Goal: Information Seeking & Learning: Understand process/instructions

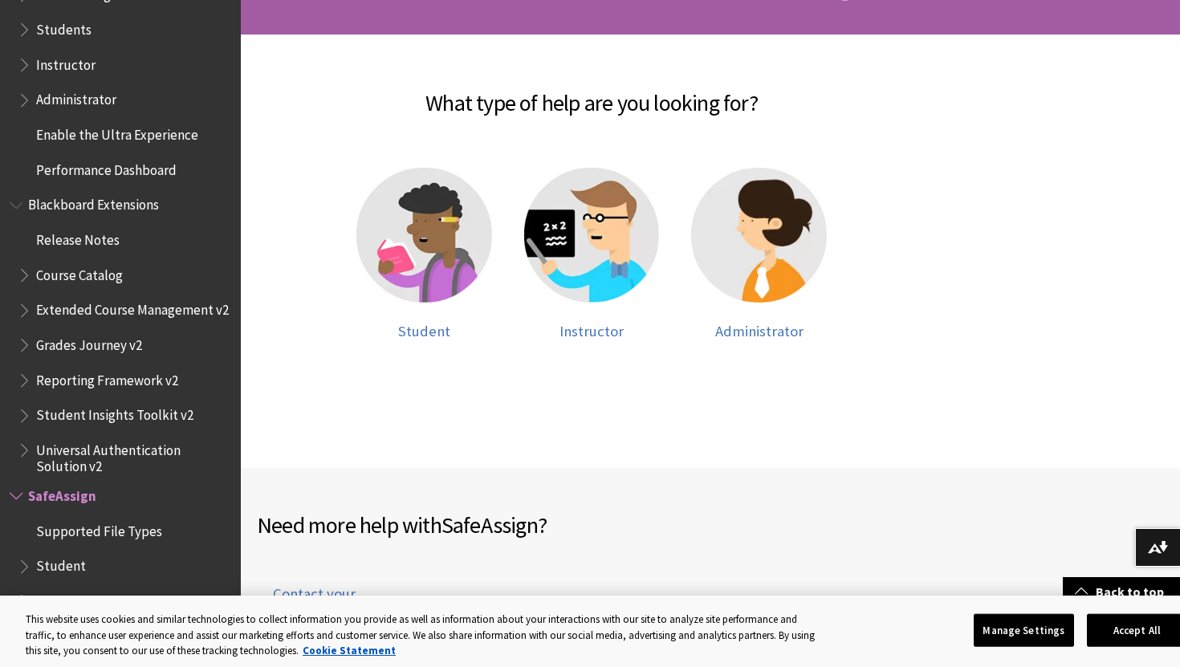
scroll to position [257, 0]
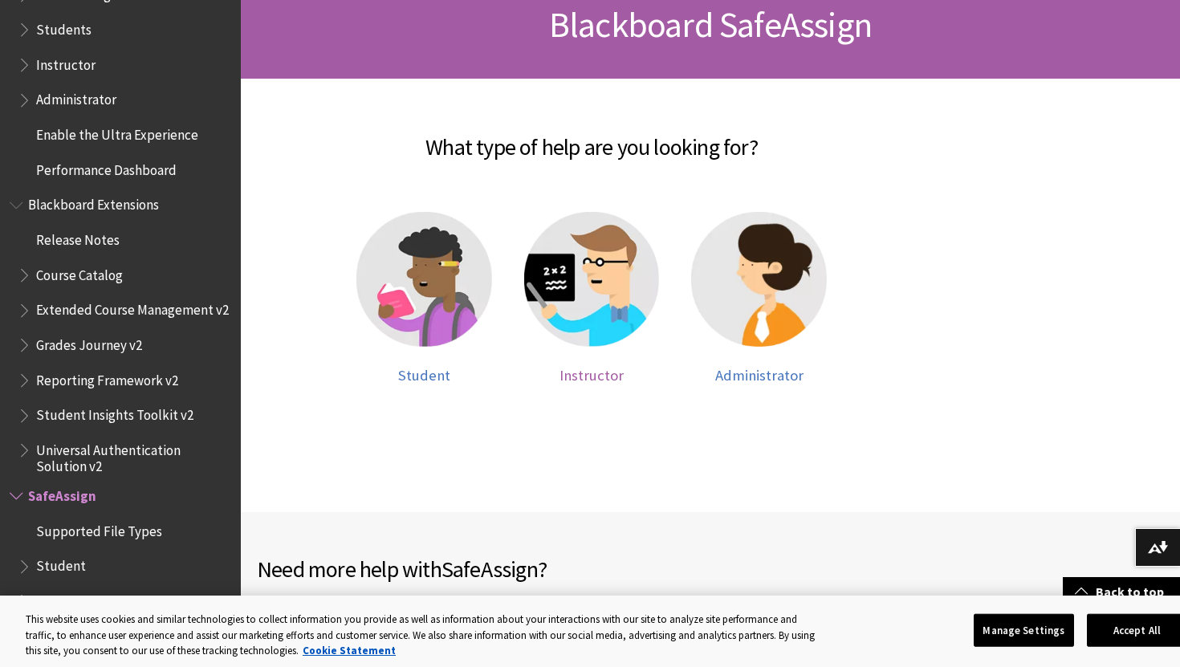
click at [592, 261] on img at bounding box center [592, 280] width 136 height 136
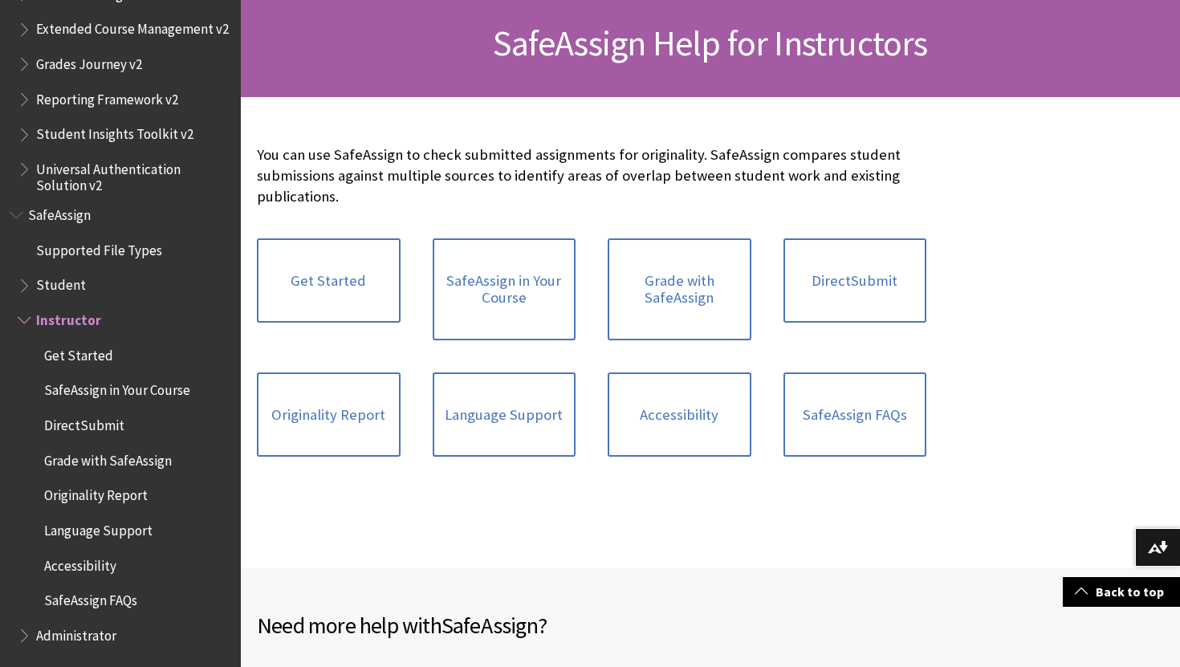
scroll to position [246, 0]
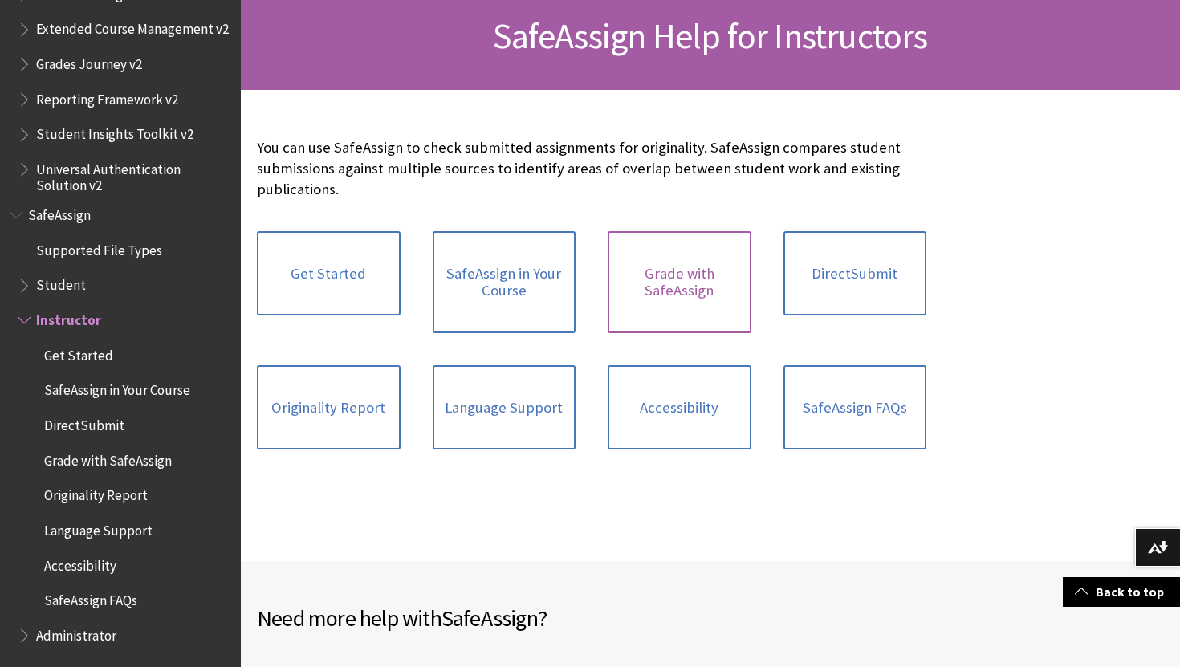
click at [674, 294] on link "Grade with SafeAssign" at bounding box center [680, 282] width 144 height 102
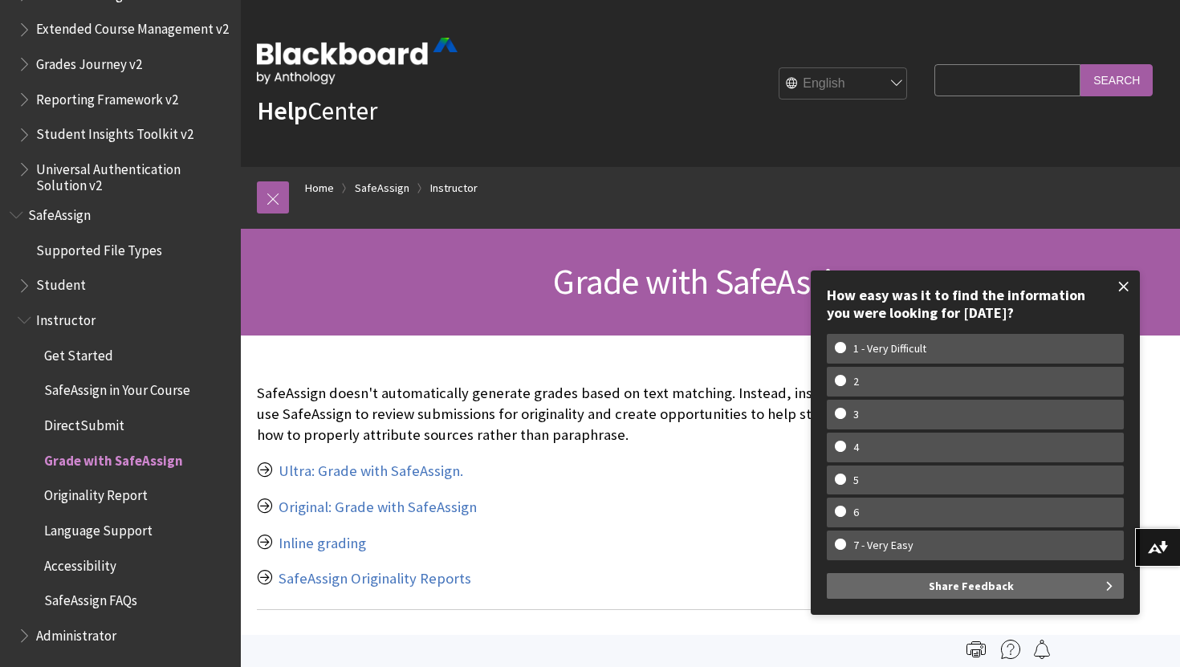
click at [1125, 283] on span at bounding box center [1124, 287] width 34 height 34
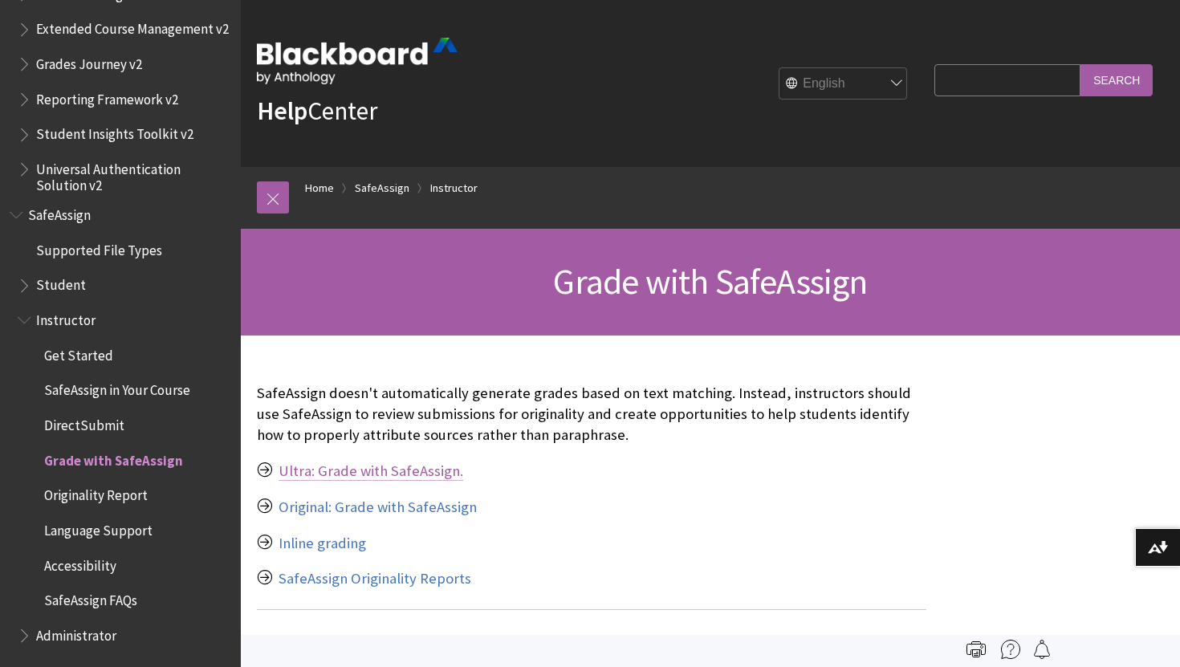
click at [417, 472] on link "Ultra: Grade with SafeAssign." at bounding box center [371, 471] width 185 height 19
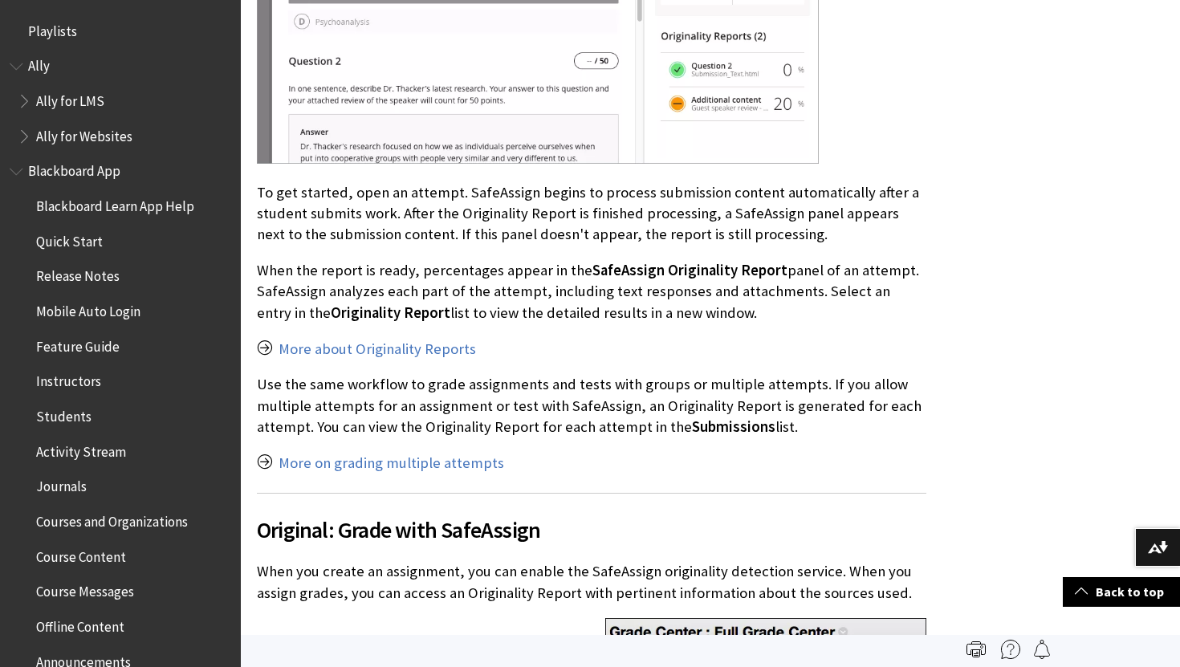
scroll to position [1105, 0]
